Goal: Task Accomplishment & Management: Manage account settings

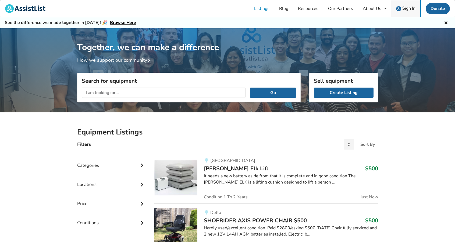
click at [410, 5] on span "Sign In" at bounding box center [408, 8] width 13 height 6
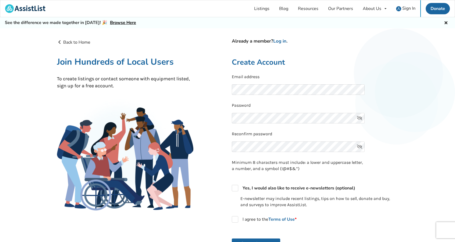
click at [360, 117] on icon at bounding box center [359, 118] width 11 height 10
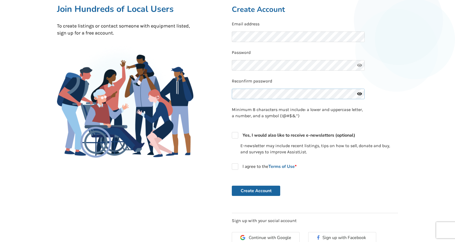
scroll to position [54, 0]
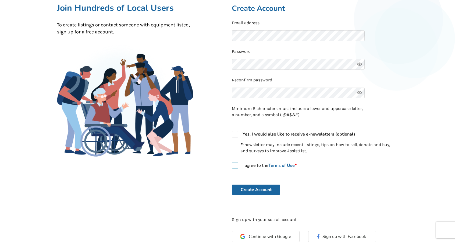
click at [237, 164] on label "I agree to the Terms of Use *" at bounding box center [264, 165] width 65 height 6
checkbox input "true"
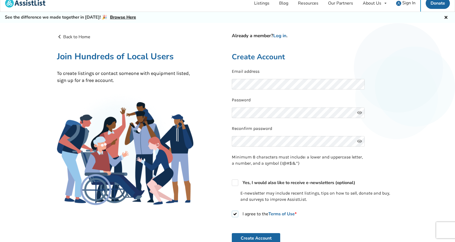
scroll to position [0, 0]
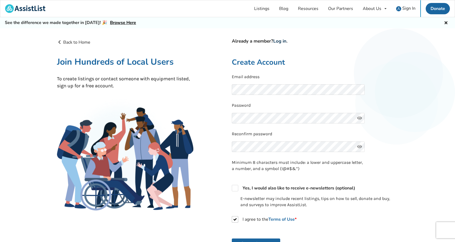
click at [280, 40] on link "Log in" at bounding box center [279, 41] width 13 height 6
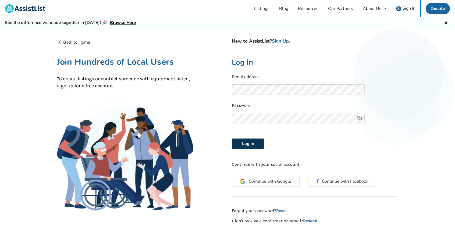
click at [251, 143] on button "Log in" at bounding box center [248, 143] width 32 height 10
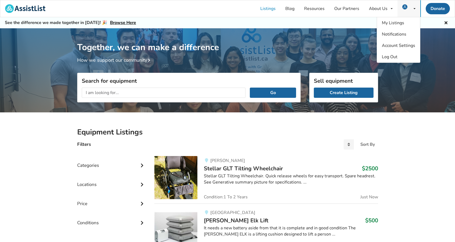
click at [415, 9] on icon at bounding box center [415, 8] width 2 height 3
click at [397, 24] on span "My Listings" at bounding box center [393, 23] width 22 height 6
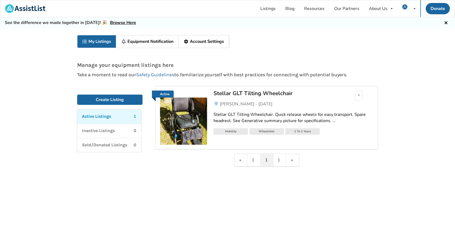
click at [232, 132] on div "Mobility" at bounding box center [231, 131] width 34 height 6
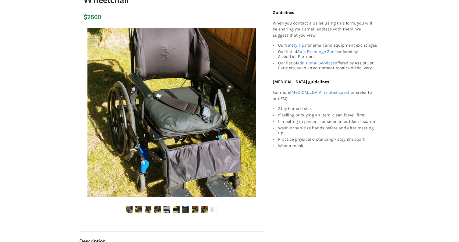
scroll to position [108, 0]
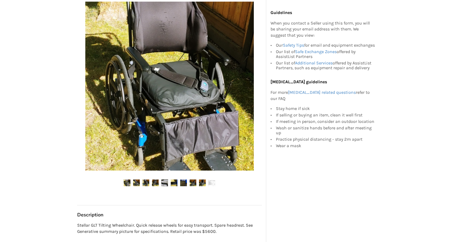
click at [126, 182] on img at bounding box center [127, 182] width 7 height 7
click at [164, 112] on img at bounding box center [169, 86] width 169 height 169
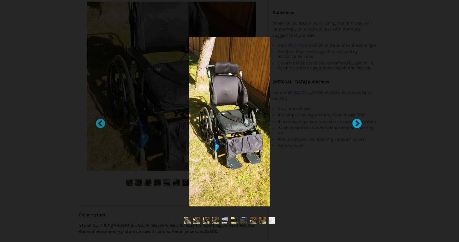
click at [357, 123] on div at bounding box center [354, 120] width 5 height 5
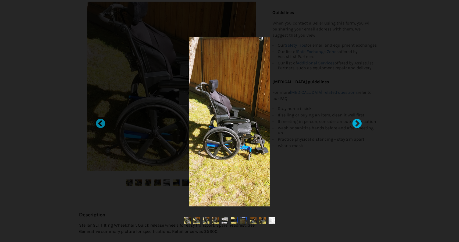
click at [357, 123] on div at bounding box center [354, 120] width 5 height 5
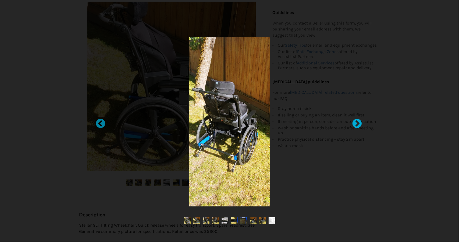
click at [357, 123] on div at bounding box center [354, 120] width 5 height 5
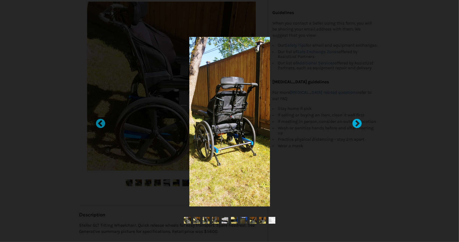
click at [357, 123] on div at bounding box center [354, 120] width 5 height 5
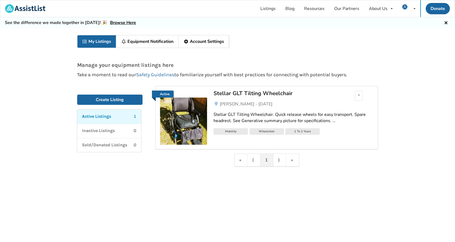
click at [221, 97] on link "Stellar GLT Tilting Wheelchair" at bounding box center [277, 95] width 126 height 10
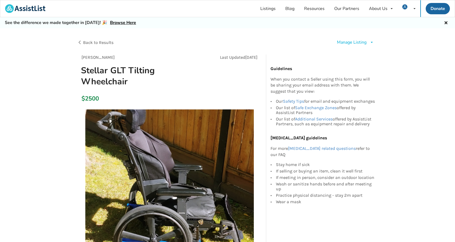
click at [372, 43] on icon at bounding box center [372, 42] width 4 height 3
click at [360, 53] on span "Edit listing" at bounding box center [360, 54] width 21 height 6
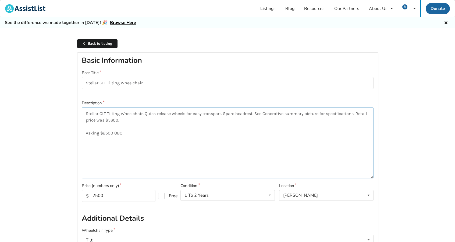
click at [105, 132] on textarea "Stellar GLT Tilting Wheelchair. Quick release wheels for easy transport. Spare …" at bounding box center [228, 142] width 292 height 71
type textarea "Stellar GLT Tilting Wheelchair. Quick release wheels for easy transport. Spare …"
click at [94, 196] on input "2500" at bounding box center [119, 196] width 74 height 12
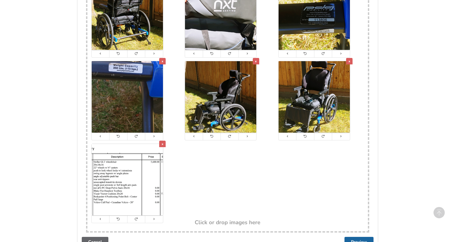
scroll to position [1209, 0]
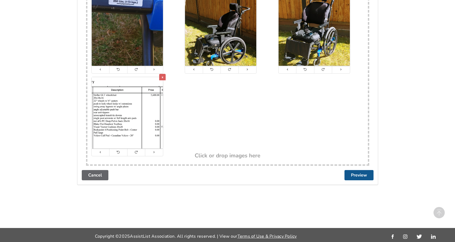
type input "1500"
click at [360, 174] on button "Preview" at bounding box center [359, 175] width 29 height 10
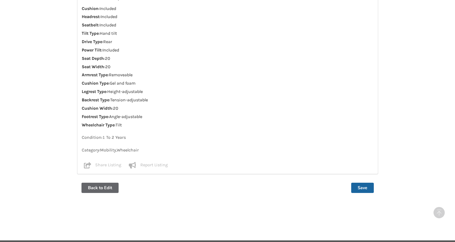
scroll to position [480, 0]
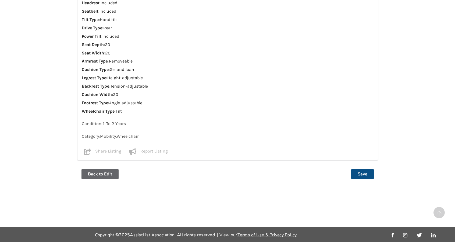
click at [368, 172] on button "Save" at bounding box center [362, 174] width 23 height 10
